Goal: Task Accomplishment & Management: Manage account settings

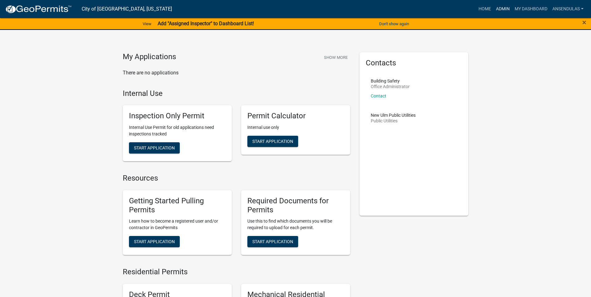
click at [498, 9] on link "Admin" at bounding box center [502, 9] width 19 height 12
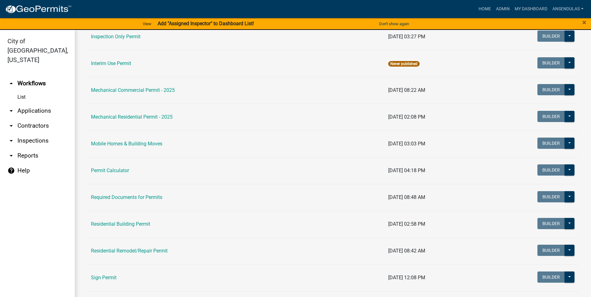
scroll to position [342, 0]
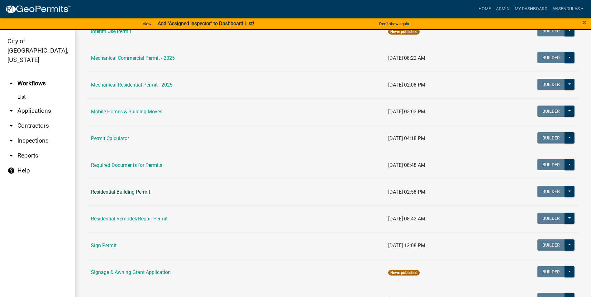
click at [121, 193] on link "Residential Building Permit" at bounding box center [120, 192] width 59 height 6
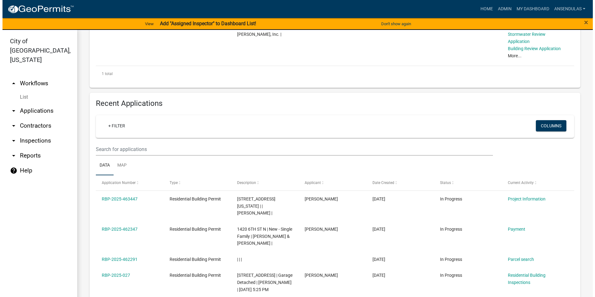
scroll to position [249, 0]
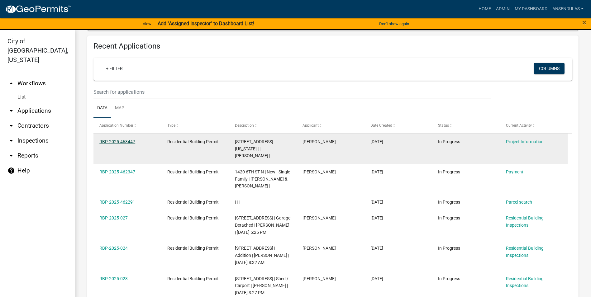
click at [125, 140] on link "RBP-2025-463447" at bounding box center [117, 141] width 36 height 5
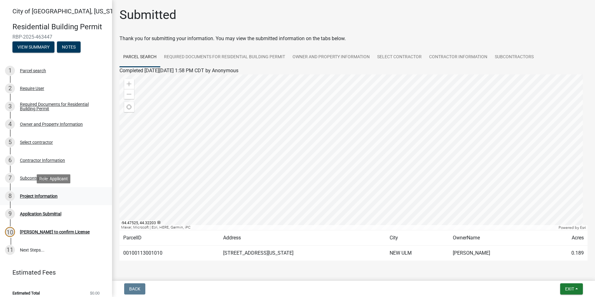
click at [54, 194] on div "Project Information" at bounding box center [39, 196] width 38 height 4
